Goal: Information Seeking & Learning: Learn about a topic

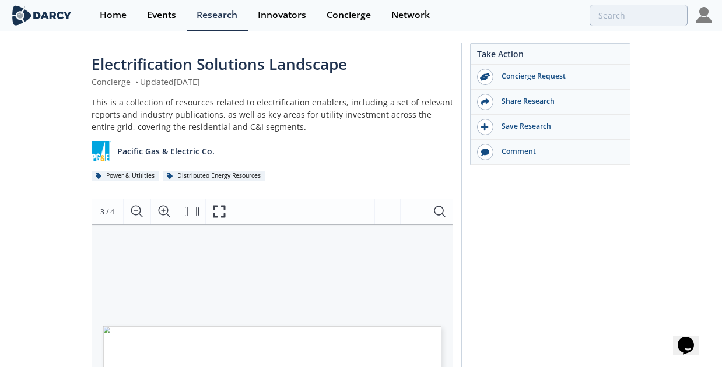
click at [254, 327] on span "Smart panels Often aimed to enable whole - home energy management and/or mitiga…" at bounding box center [205, 326] width 204 height 1
click at [223, 219] on button "Fullscreen" at bounding box center [218, 212] width 27 height 26
click at [212, 216] on icon "Fullscreen" at bounding box center [219, 212] width 14 height 14
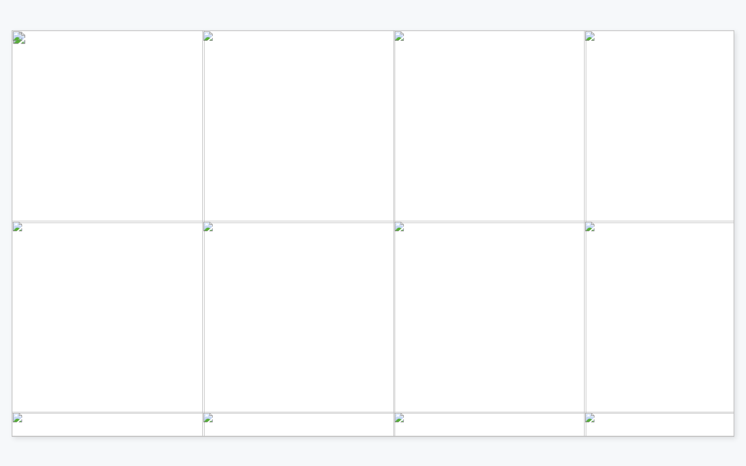
click at [588, 237] on span "Latest Forum" at bounding box center [590, 238] width 52 height 6
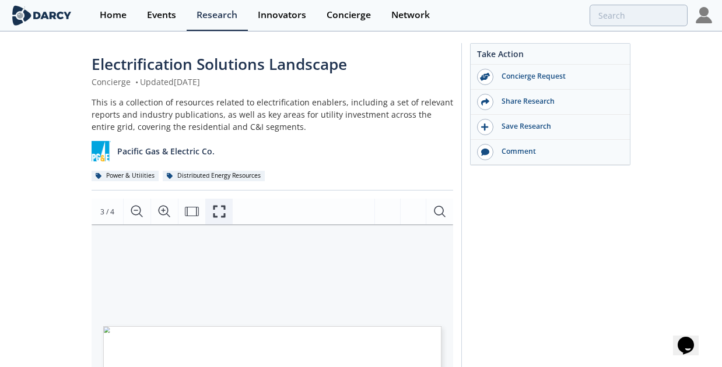
click at [225, 203] on button "Fullscreen" at bounding box center [218, 212] width 27 height 26
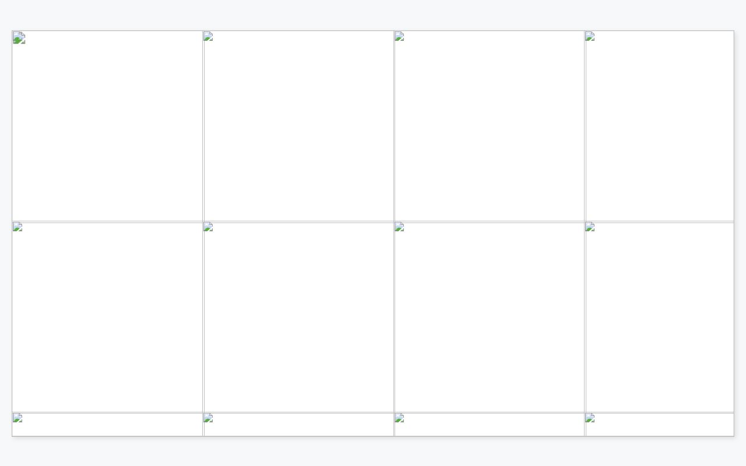
click at [583, 228] on span "Landscape" at bounding box center [585, 230] width 42 height 8
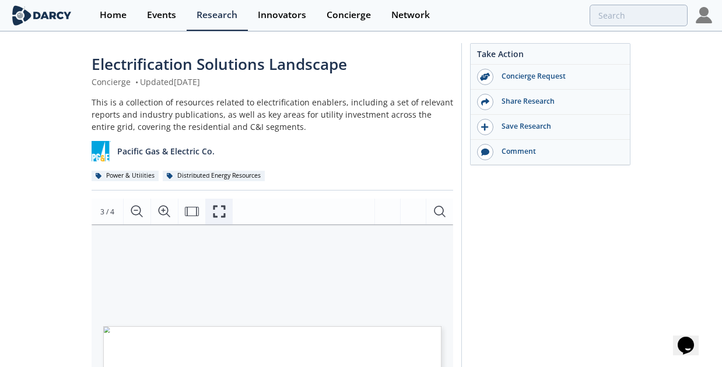
drag, startPoint x: 217, startPoint y: 220, endPoint x: 231, endPoint y: 283, distance: 65.1
click at [217, 219] on button "Fullscreen" at bounding box center [218, 212] width 27 height 26
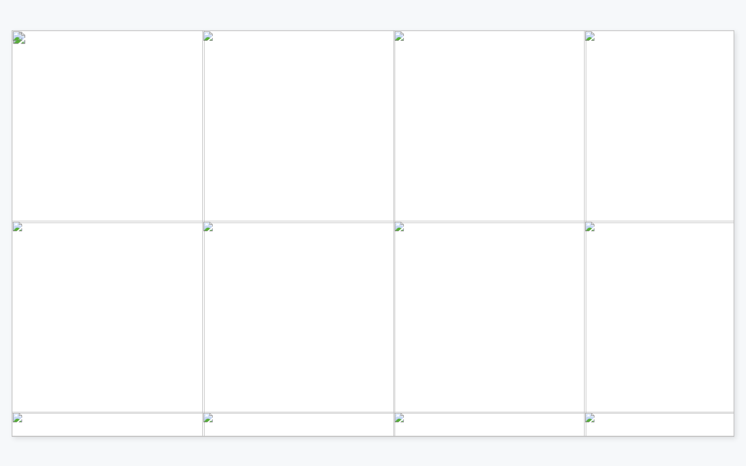
click at [586, 230] on span "Landscape" at bounding box center [585, 230] width 42 height 8
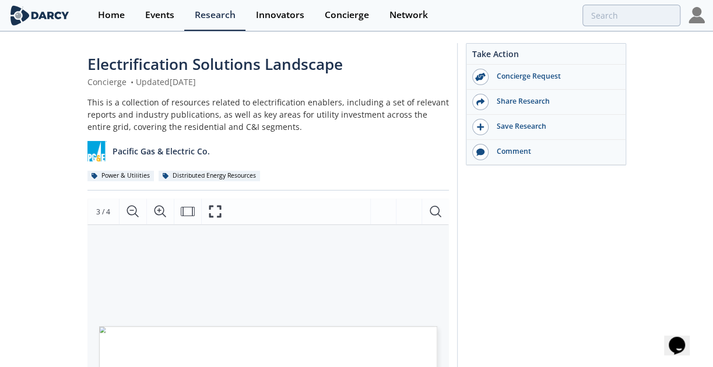
click at [224, 214] on icon "Fullscreen" at bounding box center [219, 212] width 12 height 12
click at [214, 209] on icon "Fullscreen" at bounding box center [219, 212] width 14 height 14
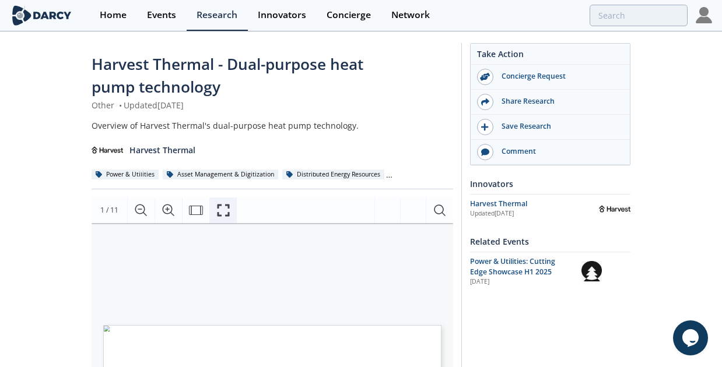
click at [216, 214] on icon "Fullscreen" at bounding box center [223, 210] width 14 height 14
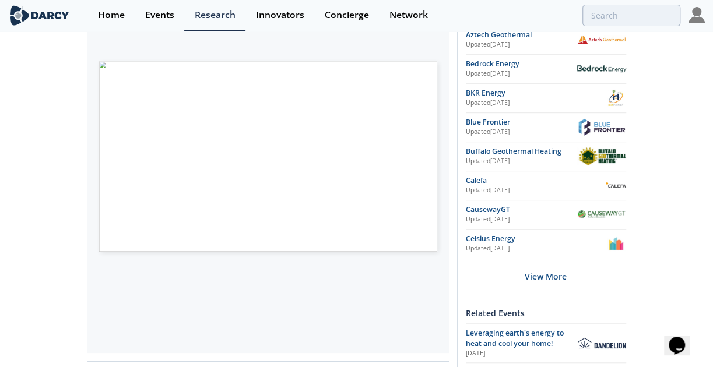
scroll to position [291, 0]
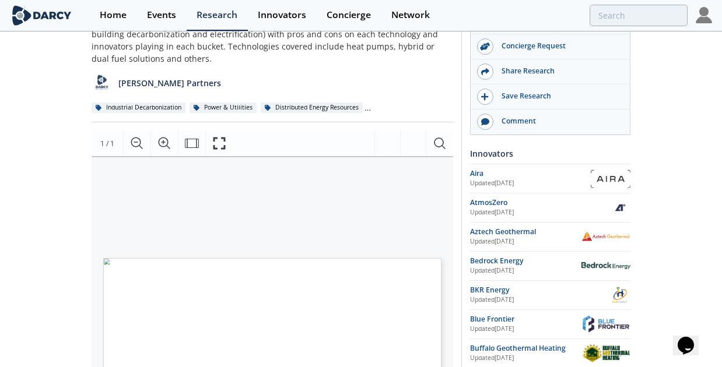
scroll to position [175, 0]
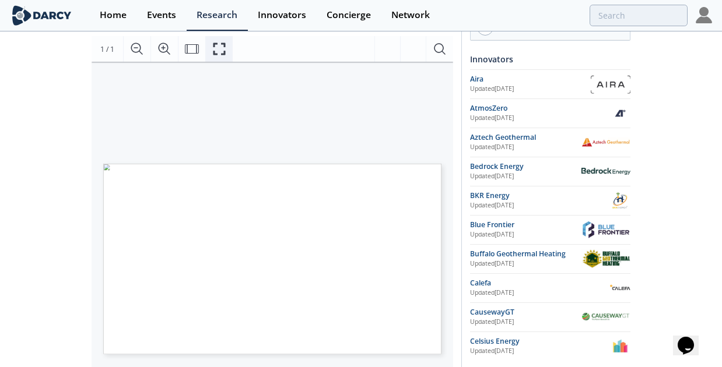
click at [218, 45] on icon "Fullscreen" at bounding box center [219, 49] width 14 height 14
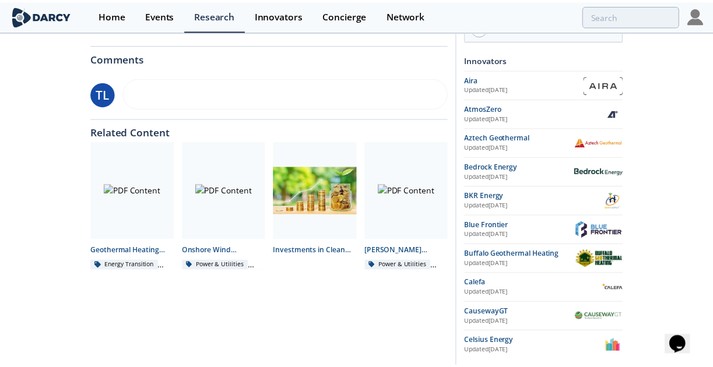
scroll to position [0, 0]
